Goal: Information Seeking & Learning: Learn about a topic

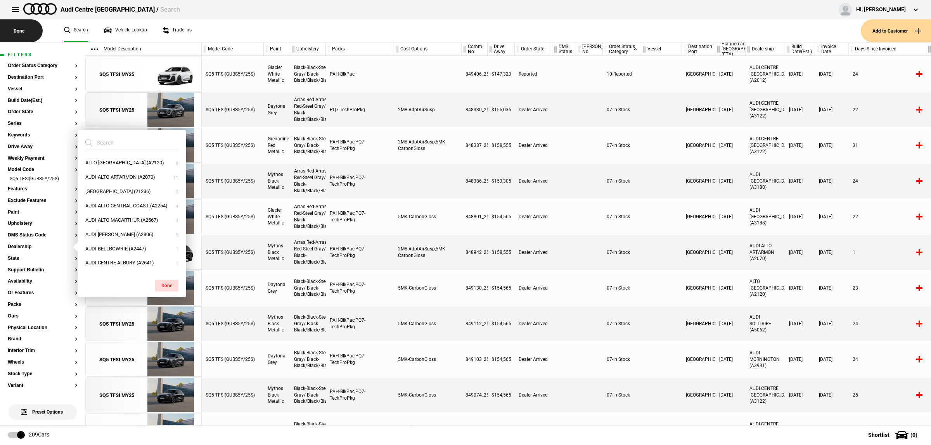
scroll to position [145, 0]
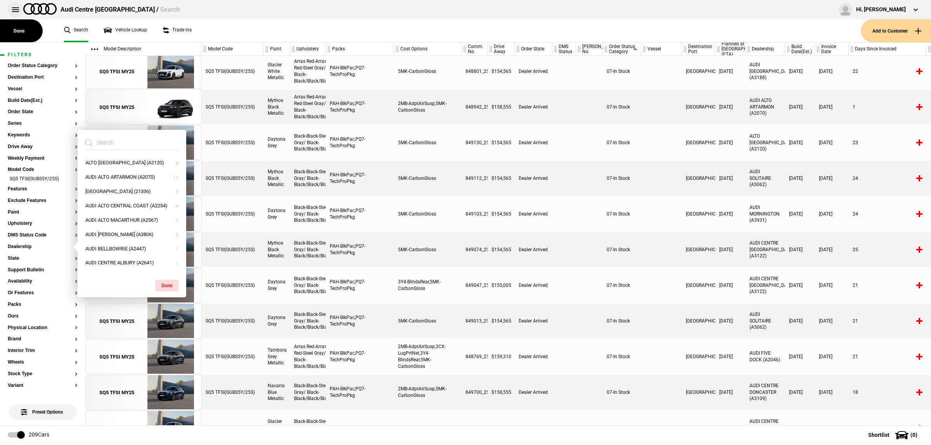
click at [14, 9] on button at bounding box center [16, 10] width 16 height 16
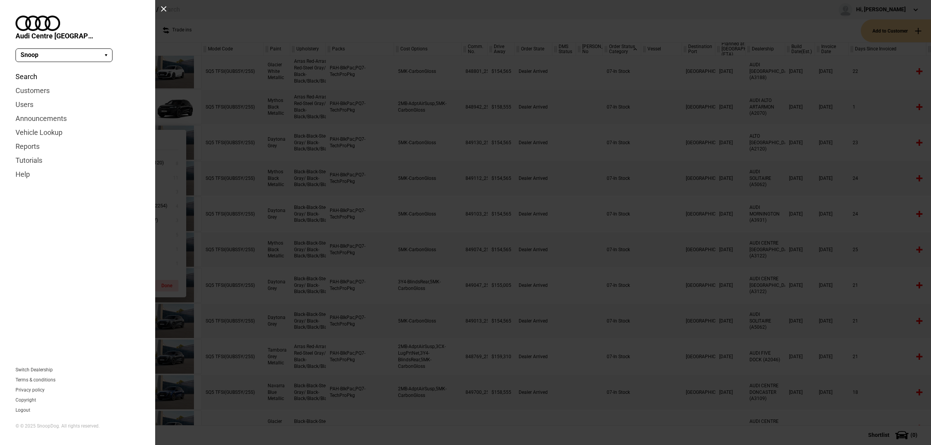
click at [28, 70] on link "Search" at bounding box center [78, 77] width 124 height 14
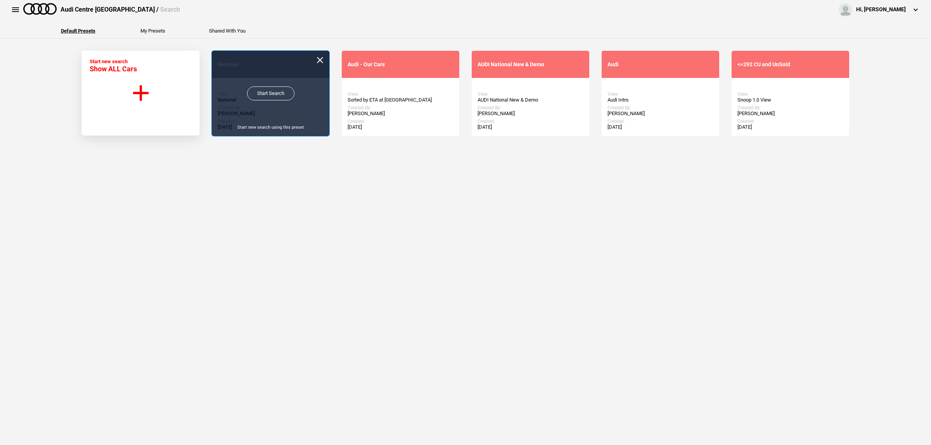
click at [277, 94] on link "Start Search" at bounding box center [270, 94] width 47 height 14
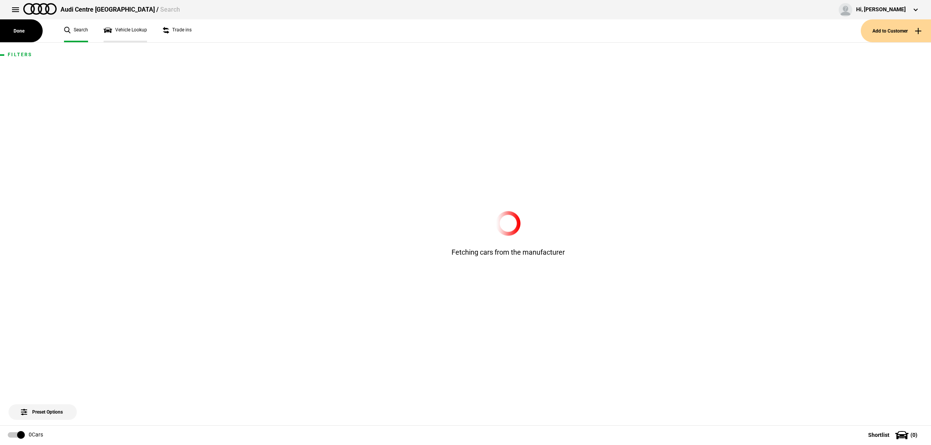
click at [142, 33] on link "Vehicle Lookup" at bounding box center [125, 30] width 43 height 23
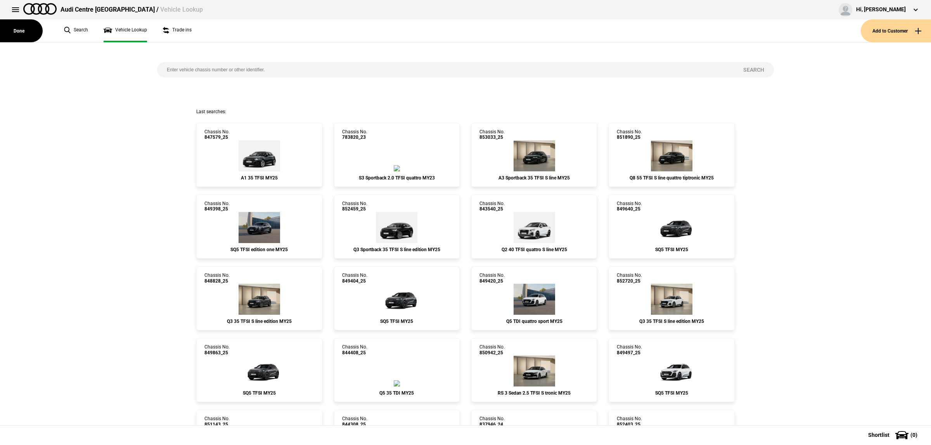
click at [213, 73] on input "search" at bounding box center [445, 70] width 576 height 16
paste input "851131"
type input "851131"
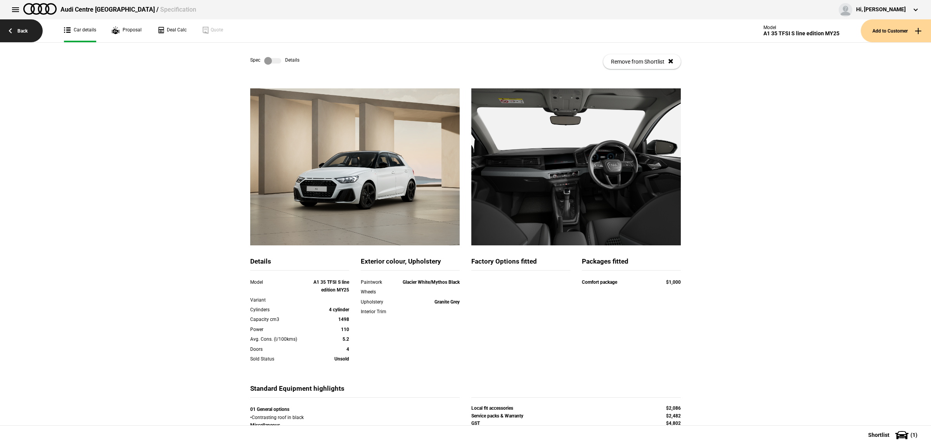
click at [27, 36] on link "Back" at bounding box center [21, 30] width 43 height 23
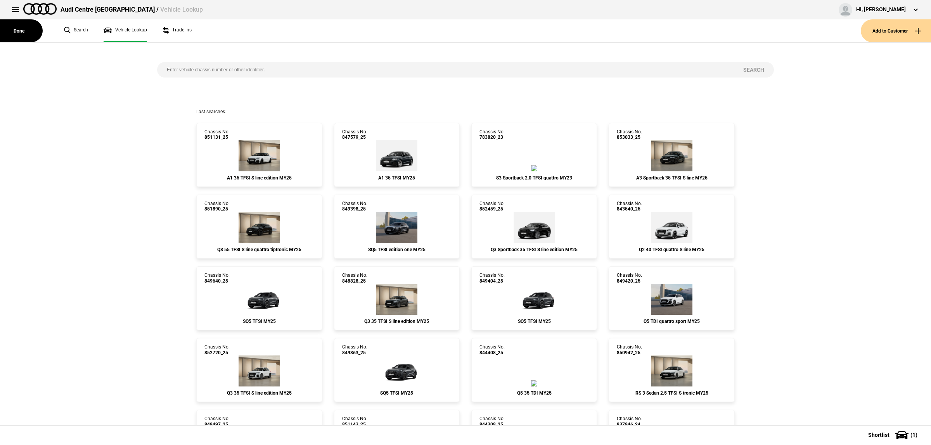
click at [232, 67] on input "search" at bounding box center [445, 70] width 576 height 16
paste input "844318"
type input "844318"
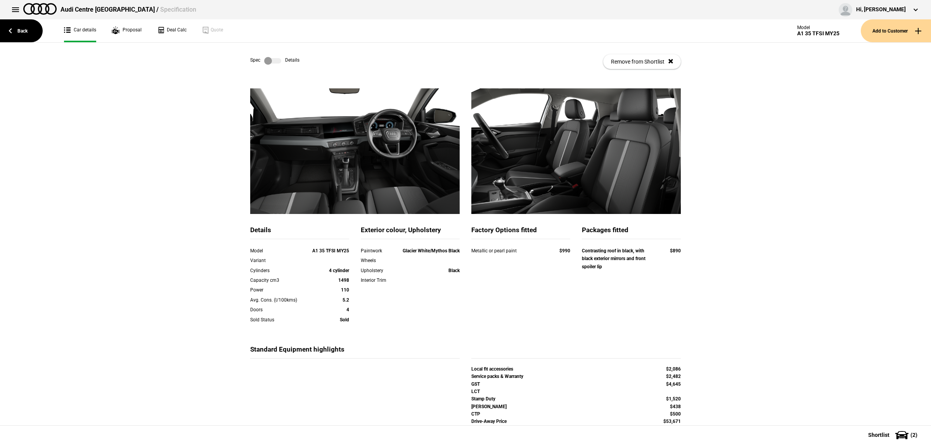
click at [275, 59] on label at bounding box center [272, 61] width 17 height 8
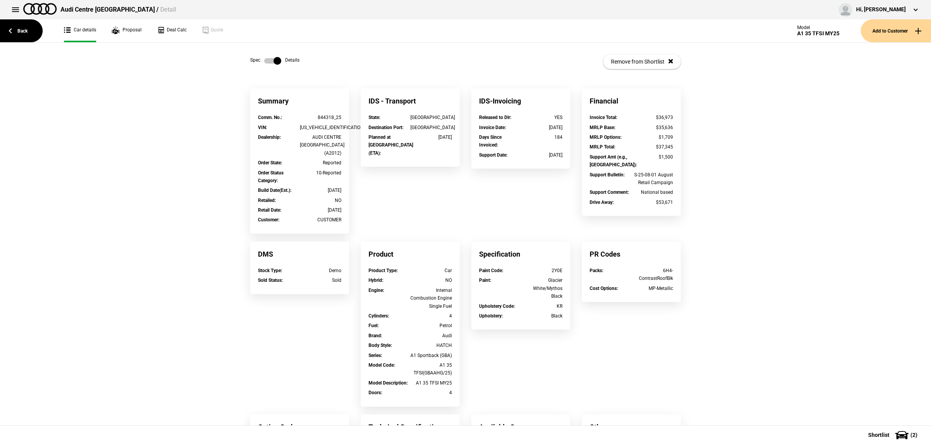
click at [330, 125] on div "[US_VEHICLE_IDENTIFICATION_NUMBER]" at bounding box center [321, 128] width 42 height 8
copy div "[US_VEHICLE_IDENTIFICATION_NUMBER]"
click at [29, 35] on link "Back" at bounding box center [21, 30] width 43 height 23
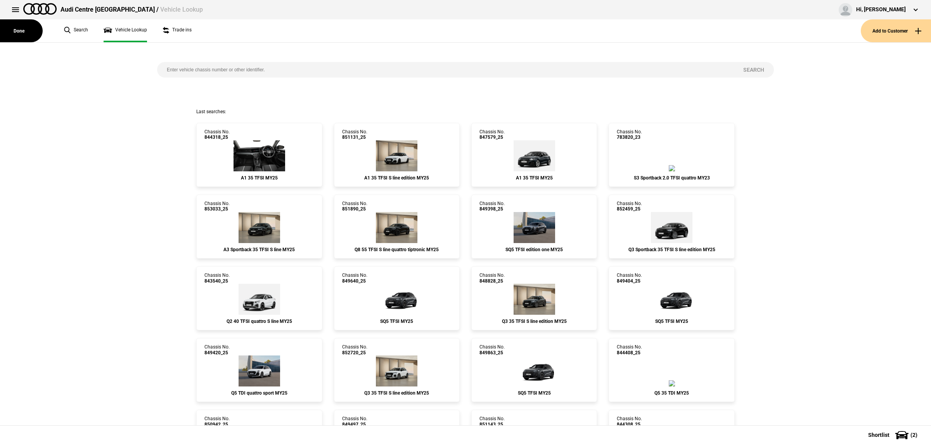
click at [279, 68] on input "search" at bounding box center [445, 70] width 576 height 16
paste input "831217"
type input "831217"
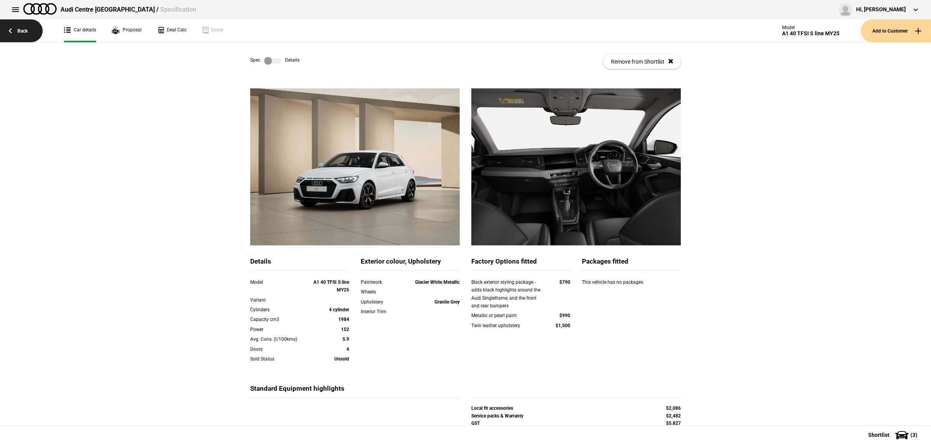
click at [26, 33] on link "Back" at bounding box center [21, 30] width 43 height 23
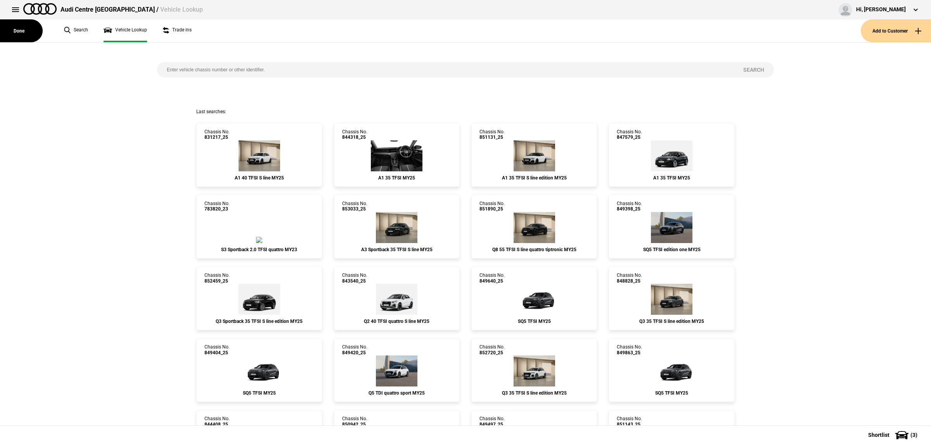
click at [220, 73] on input "search" at bounding box center [445, 70] width 576 height 16
paste input "[US_VEHICLE_IDENTIFICATION_NUMBER]"
type input "[US_VEHICLE_IDENTIFICATION_NUMBER]"
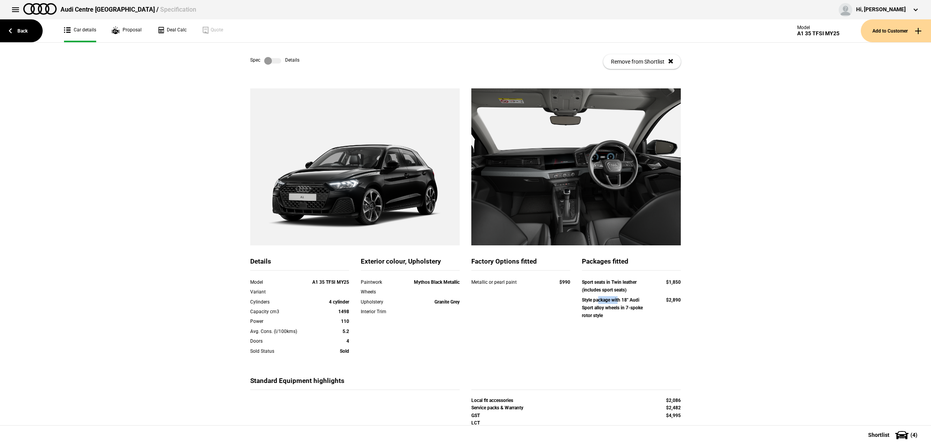
drag, startPoint x: 595, startPoint y: 298, endPoint x: 616, endPoint y: 298, distance: 20.9
click at [616, 298] on strong "Style package with 18" Audi Sport alloy wheels in 7-spoke rotor style" at bounding box center [612, 308] width 61 height 21
click at [639, 291] on div "Sport seats in Twin leather (includes sport seats)" at bounding box center [616, 287] width 69 height 16
click at [284, 61] on div "Spec Details" at bounding box center [274, 61] width 49 height 8
click at [277, 63] on label at bounding box center [272, 61] width 17 height 8
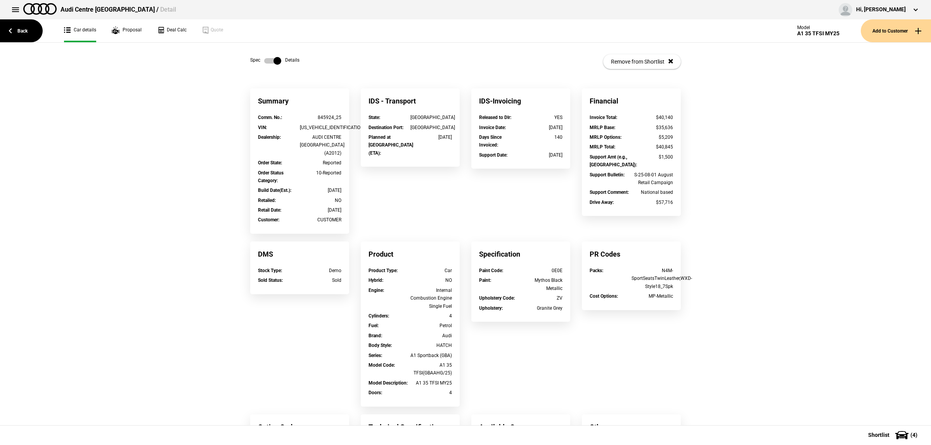
click at [268, 64] on label at bounding box center [272, 61] width 17 height 8
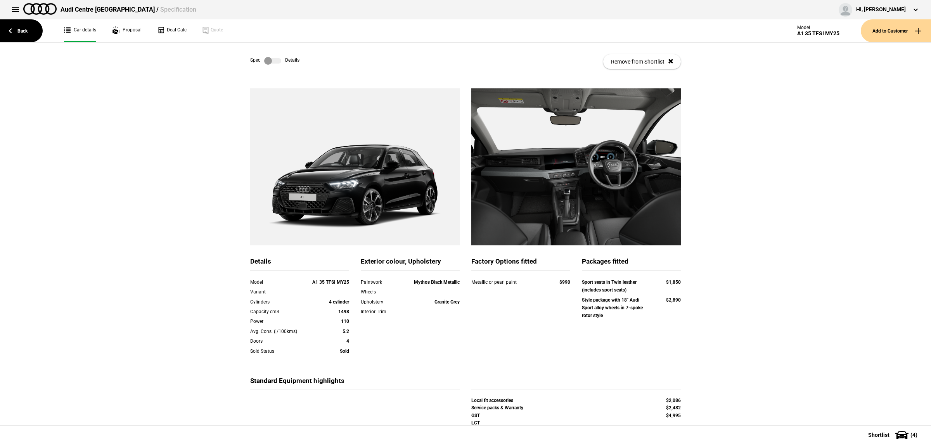
click at [761, 223] on div "Details Model A1 35 TFSI MY25 Variant Cylinders 4 cylinder Capacity cm3 1498 Po…" at bounding box center [465, 282] width 931 height 389
